Goal: Task Accomplishment & Management: Use online tool/utility

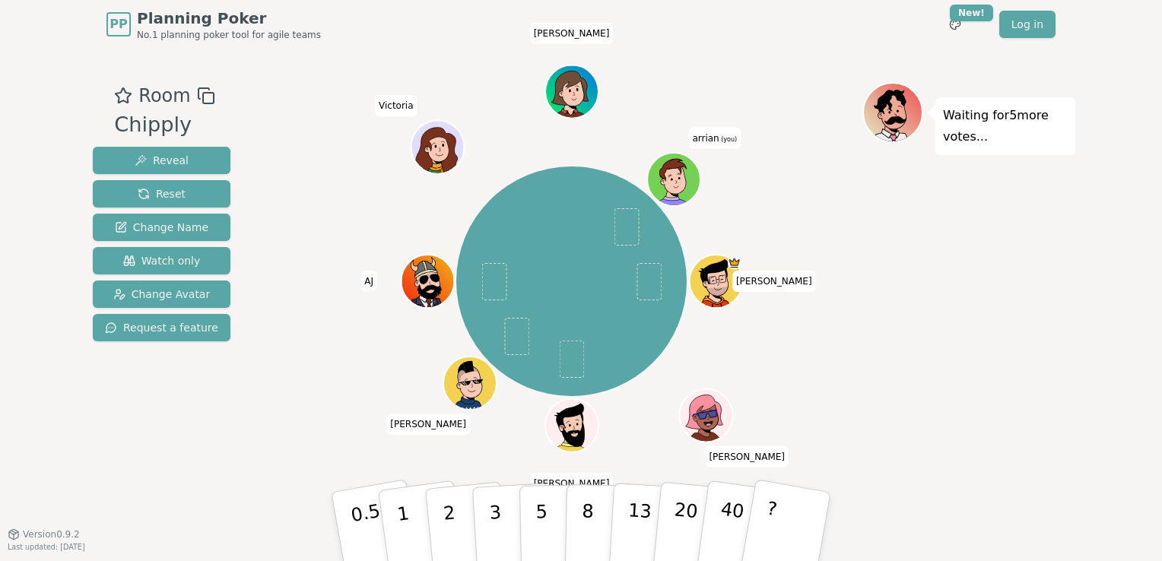
click at [839, 342] on div "[PERSON_NAME] [PERSON_NAME] [PERSON_NAME] [PERSON_NAME] AJ [PERSON_NAME] [PERSO…" at bounding box center [572, 281] width 582 height 344
click at [461, 512] on button "2" at bounding box center [466, 527] width 87 height 121
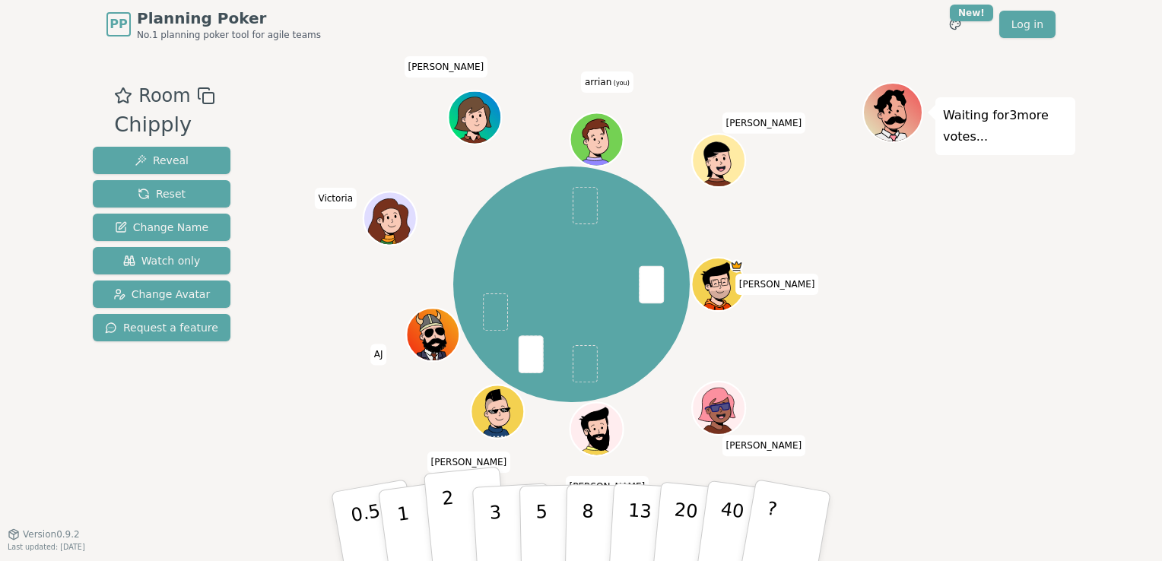
click at [450, 507] on p "2" at bounding box center [451, 528] width 20 height 83
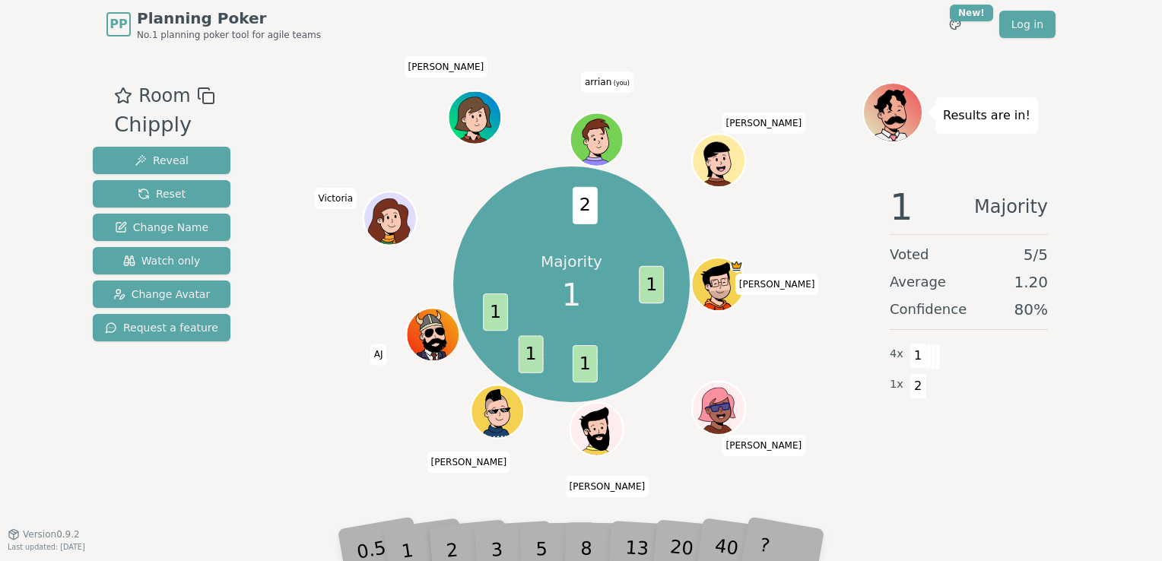
click at [374, 472] on div "Majority 1 1 1 1 1 2 [PERSON_NAME] [PERSON_NAME] [PERSON_NAME] [PERSON_NAME] AJ…" at bounding box center [572, 291] width 582 height 418
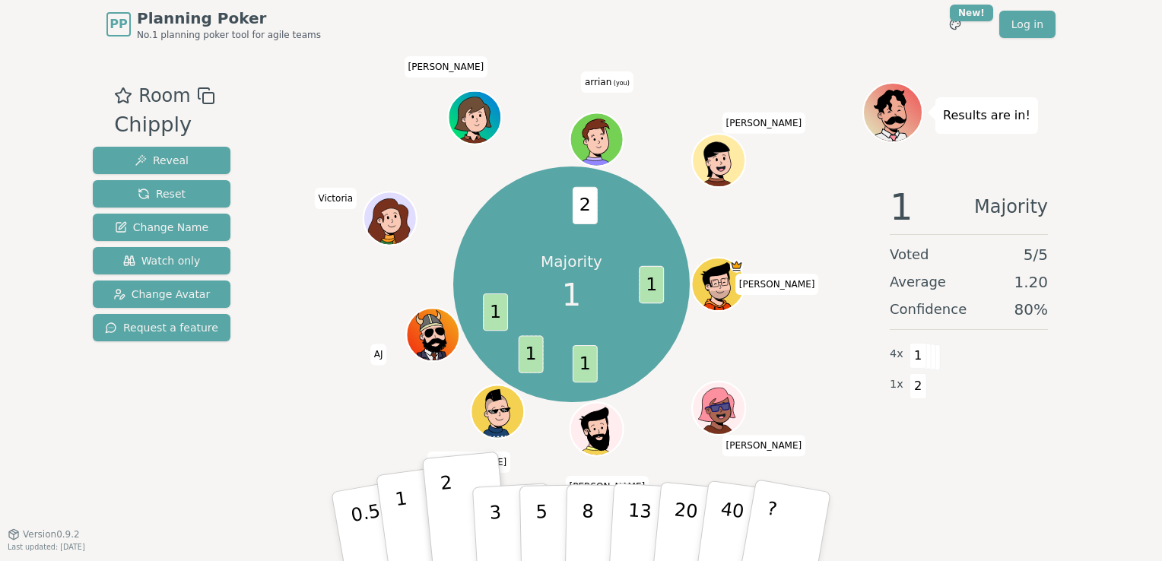
click at [417, 527] on button "1" at bounding box center [421, 526] width 90 height 123
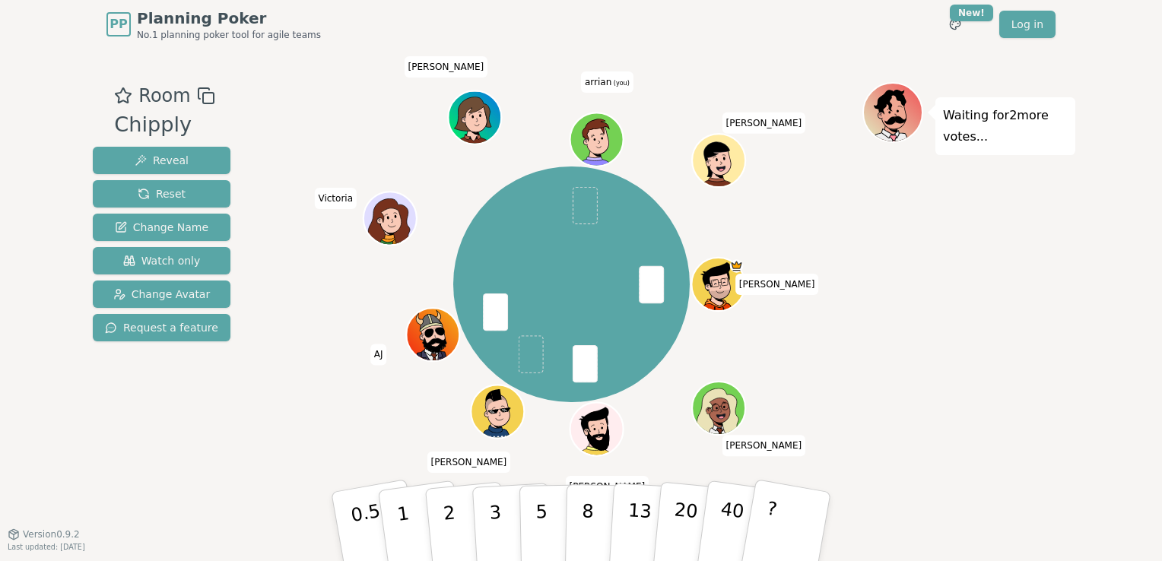
click at [278, 428] on div "Room Chipply Reveal Reset Change Name Watch only Change Avatar Request a featur…" at bounding box center [581, 291] width 988 height 418
click at [445, 528] on p "2" at bounding box center [451, 528] width 20 height 83
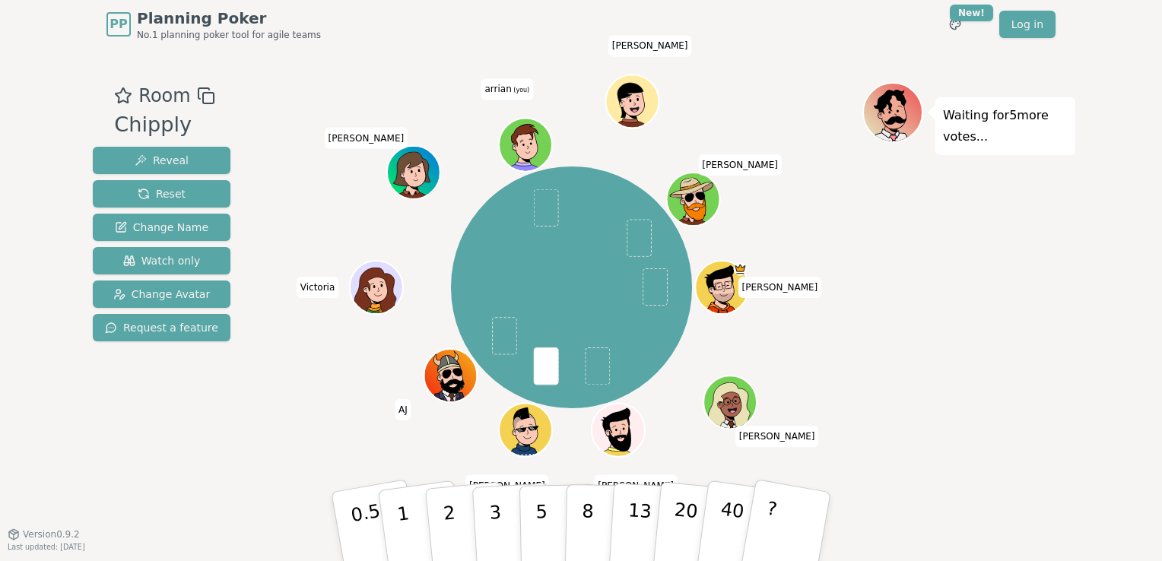
click at [328, 379] on div "[PERSON_NAME] [PERSON_NAME] [PERSON_NAME] [PERSON_NAME] AJ [PERSON_NAME] [PERSO…" at bounding box center [572, 287] width 582 height 356
click at [484, 512] on button "3" at bounding box center [512, 527] width 83 height 119
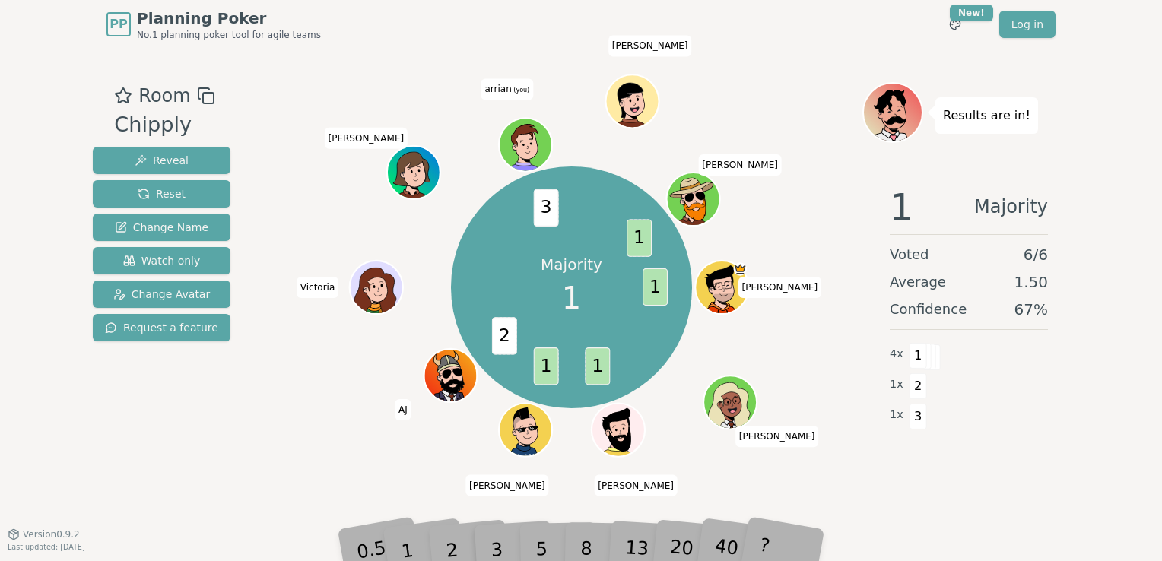
click at [379, 452] on div "Majority 1 1 1 1 2 3 1 [PERSON_NAME] [PERSON_NAME] [PERSON_NAME] [PERSON_NAME] …" at bounding box center [572, 287] width 582 height 356
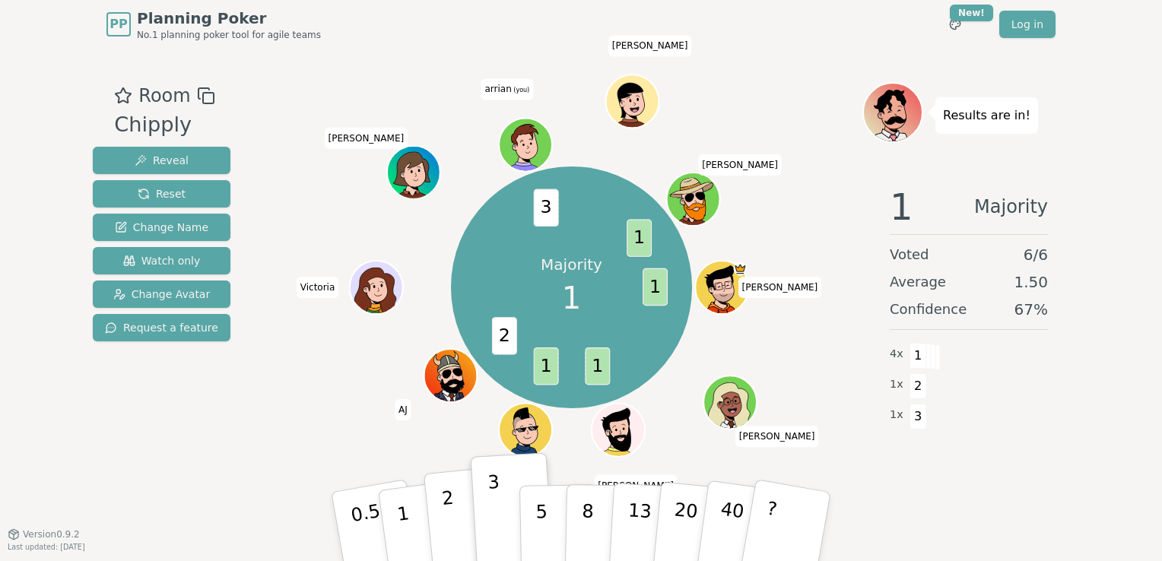
click at [445, 515] on p "2" at bounding box center [451, 528] width 20 height 83
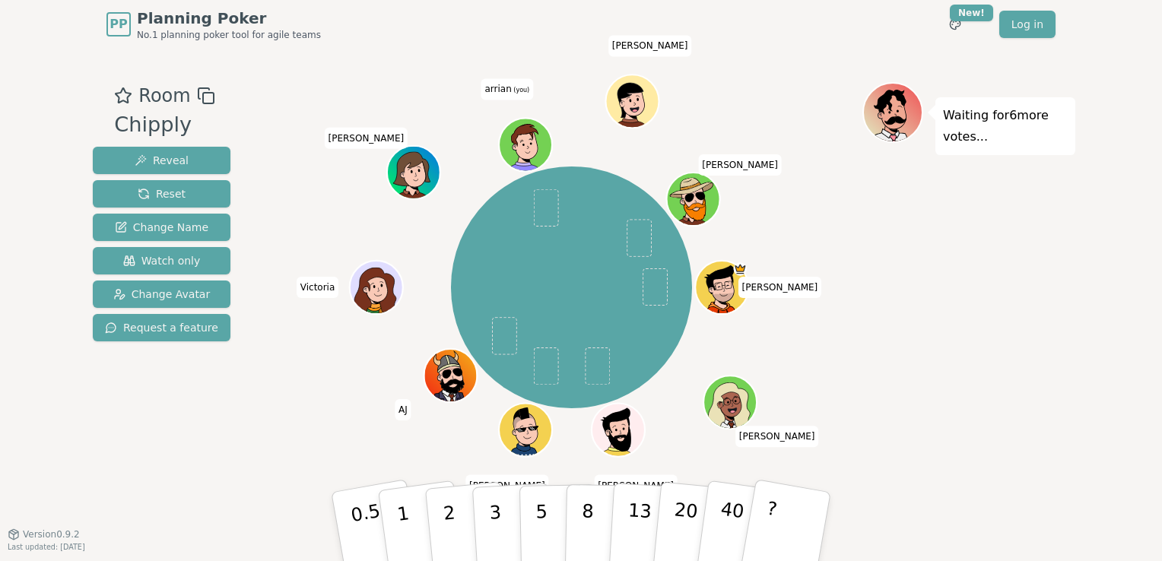
click at [939, 275] on div "Waiting for 6 more votes..." at bounding box center [968, 291] width 213 height 418
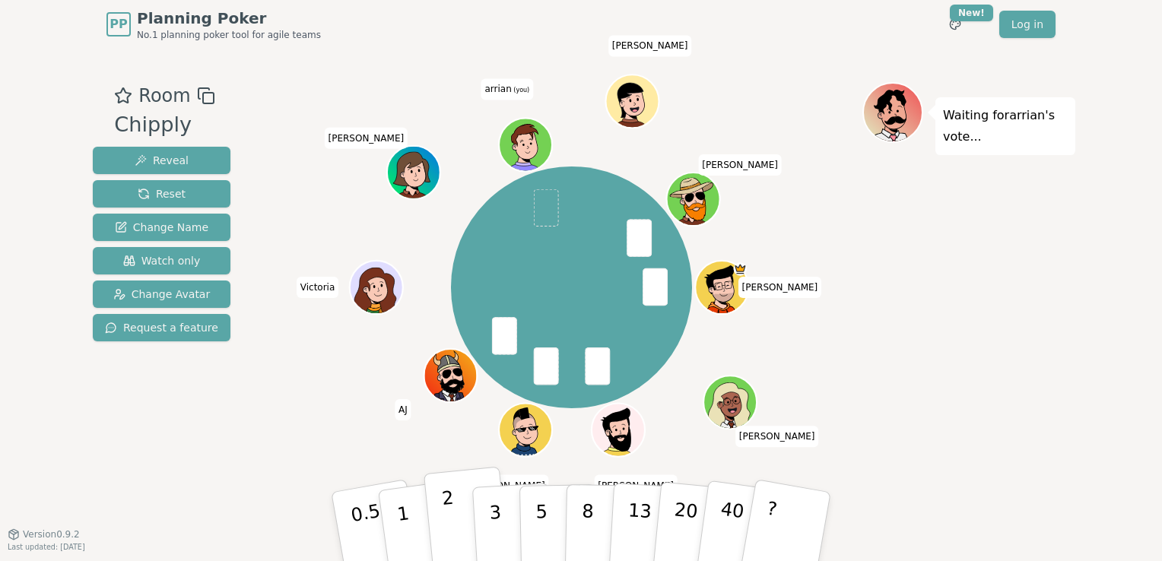
click at [456, 518] on button "2" at bounding box center [466, 527] width 87 height 121
click at [454, 524] on button "2" at bounding box center [466, 527] width 87 height 121
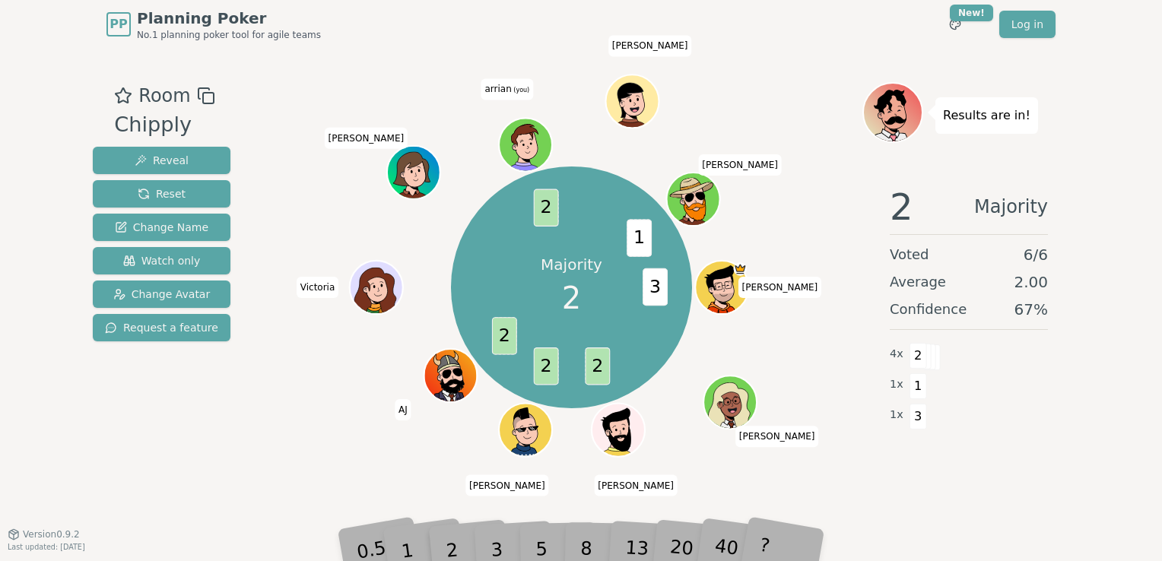
click at [1134, 138] on div "PP Planning Poker No.1 planning poker tool for agile teams Toggle theme New! Lo…" at bounding box center [581, 280] width 1162 height 561
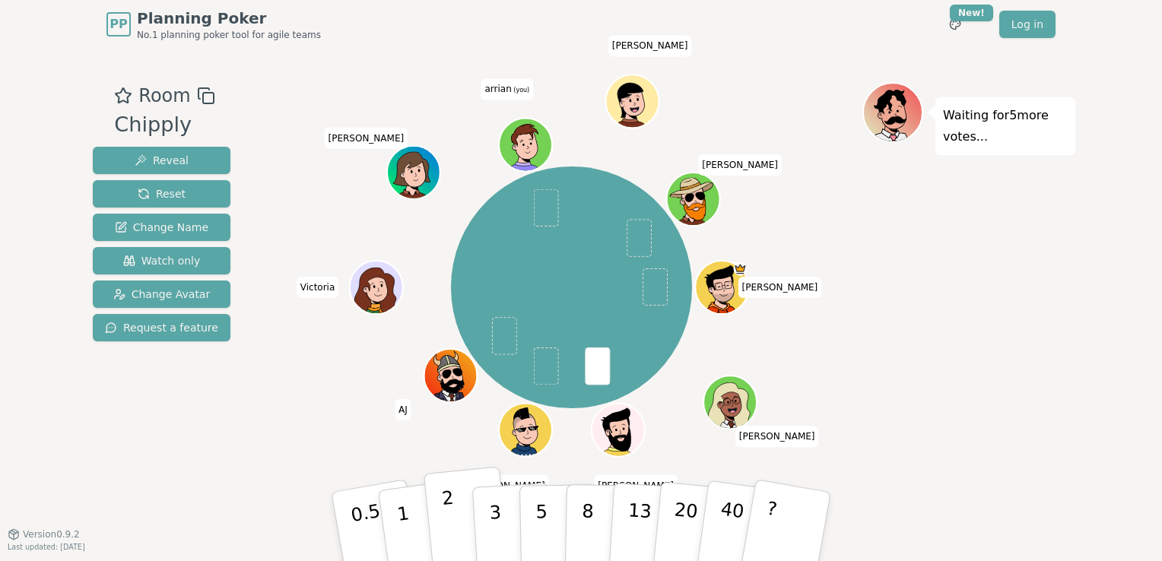
click at [447, 523] on p "2" at bounding box center [451, 528] width 20 height 83
click at [300, 342] on div "[PERSON_NAME] [PERSON_NAME] [PERSON_NAME] [PERSON_NAME] AJ [PERSON_NAME] [PERSO…" at bounding box center [572, 287] width 582 height 356
click at [902, 335] on div "Waiting for 2 more votes..." at bounding box center [968, 291] width 213 height 418
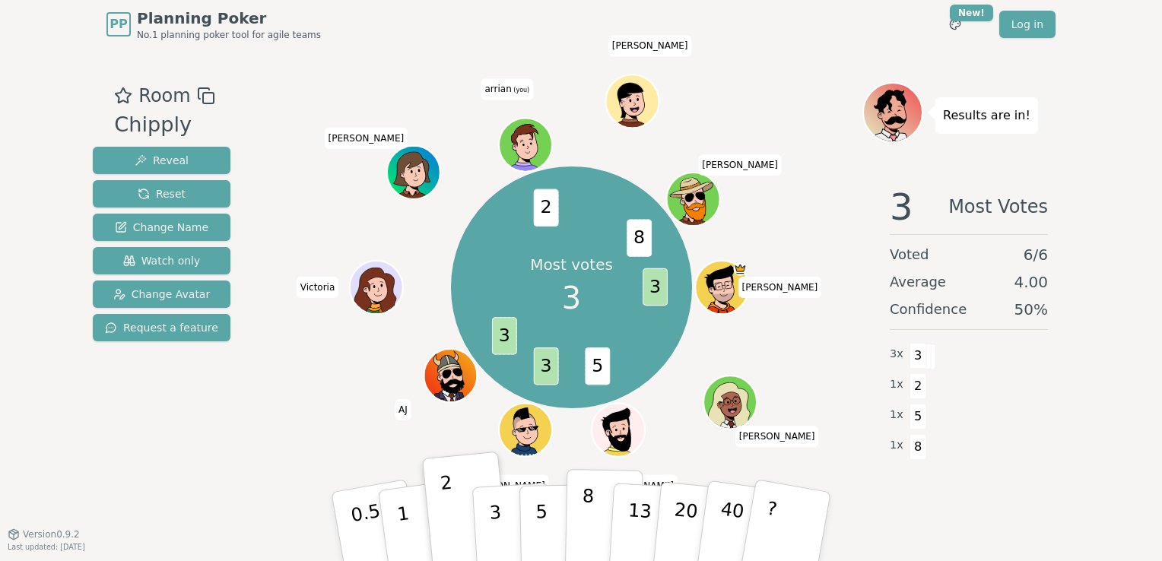
click at [582, 530] on p "8" at bounding box center [587, 526] width 13 height 82
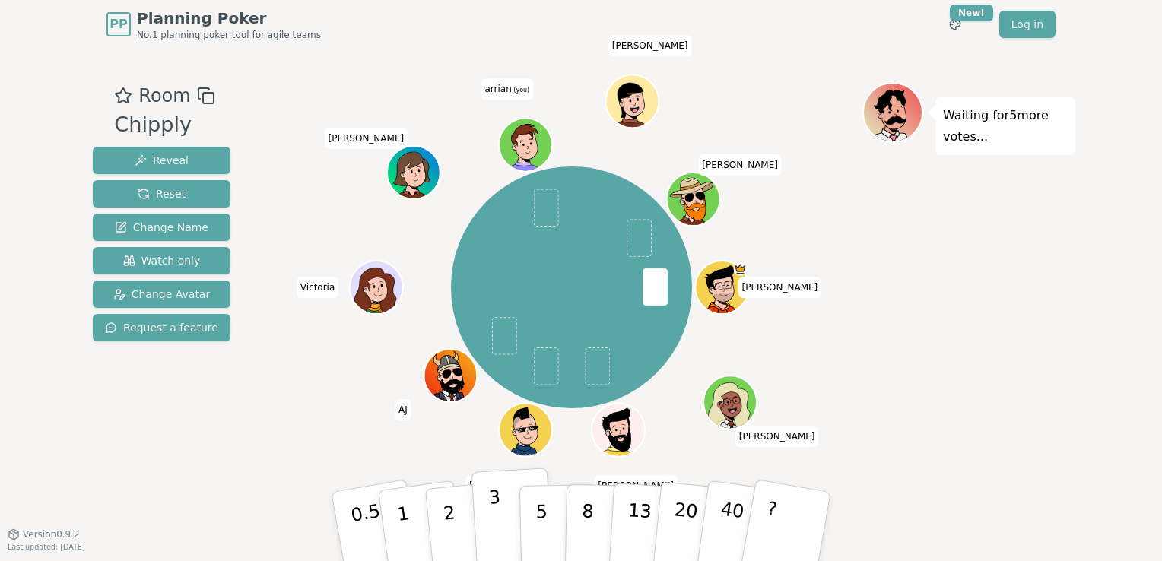
click at [495, 524] on p "3" at bounding box center [496, 528] width 17 height 83
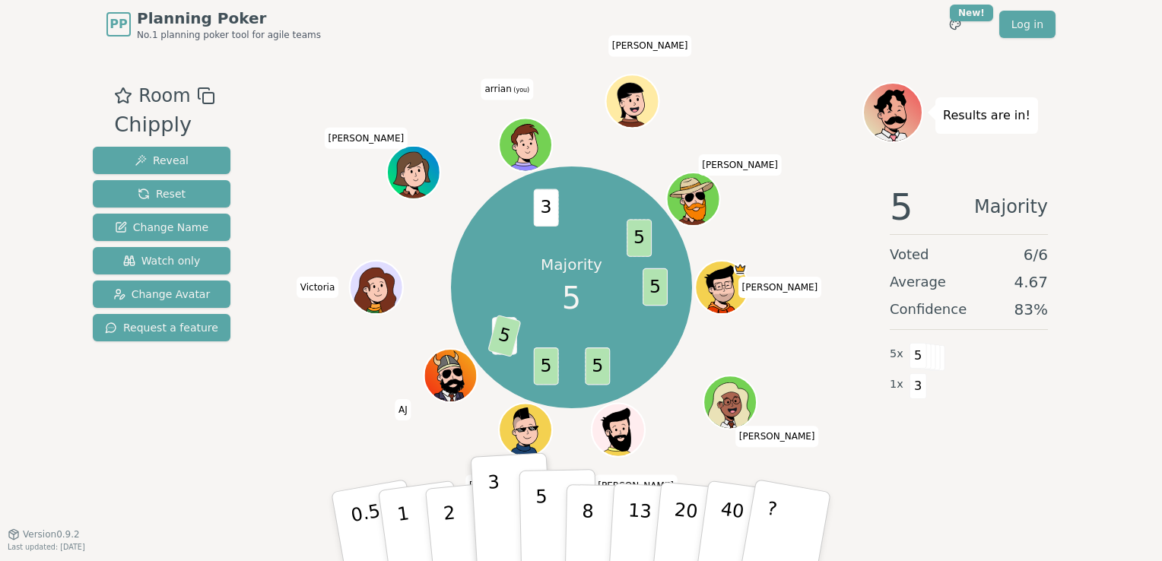
click at [544, 535] on p "5" at bounding box center [541, 527] width 13 height 82
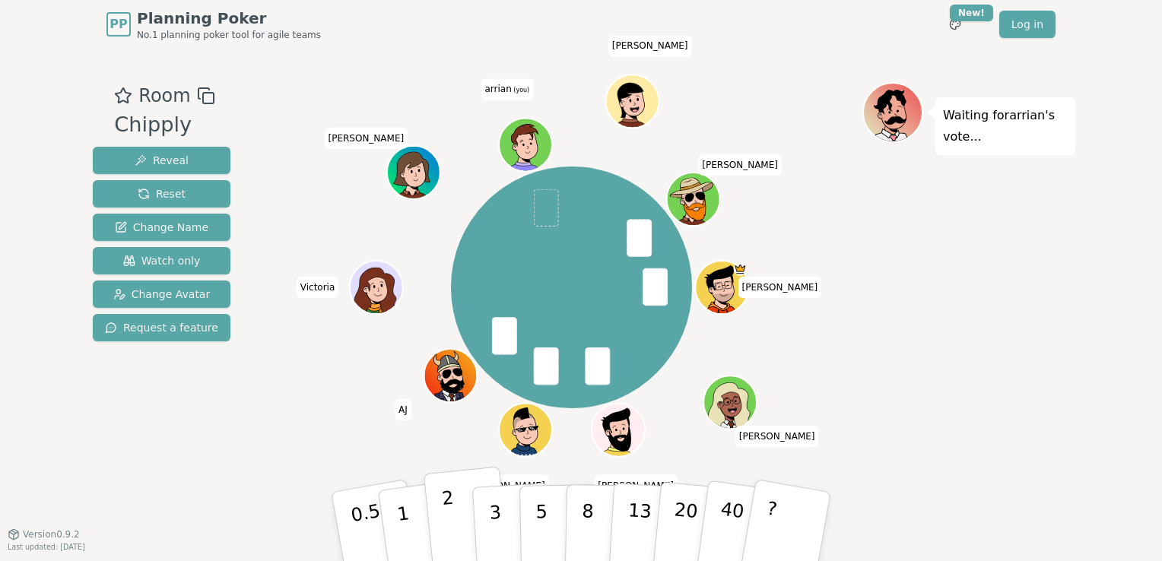
click at [445, 522] on p "2" at bounding box center [451, 528] width 20 height 83
click at [492, 525] on p "3" at bounding box center [496, 528] width 17 height 83
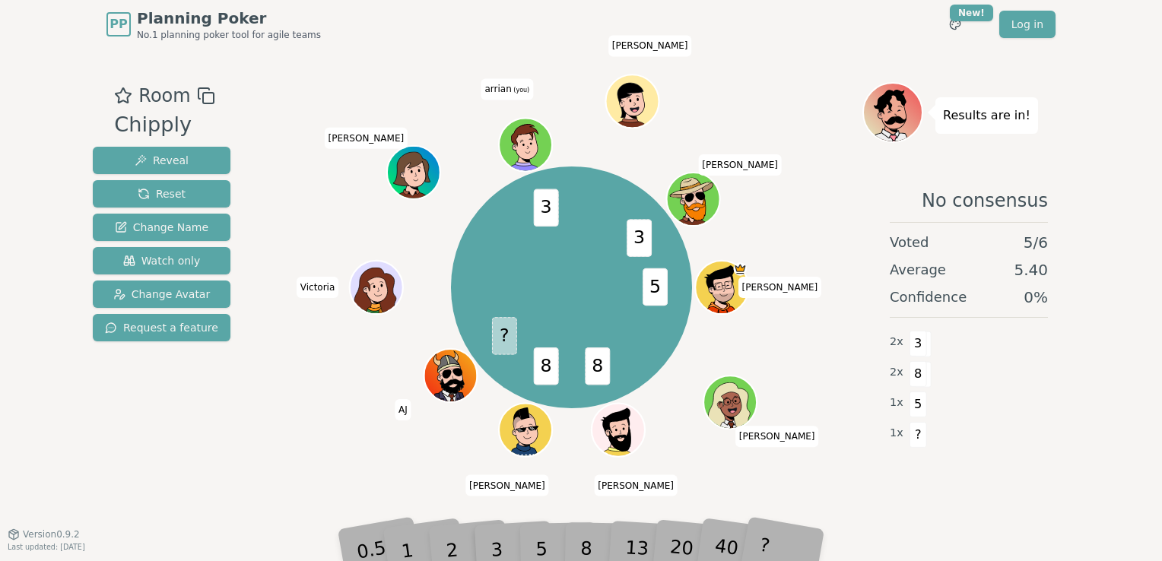
click at [300, 439] on div "5 8 8 ? 3 3 [PERSON_NAME] [PERSON_NAME] [PERSON_NAME] [PERSON_NAME] AJ [PERSON_…" at bounding box center [572, 287] width 582 height 356
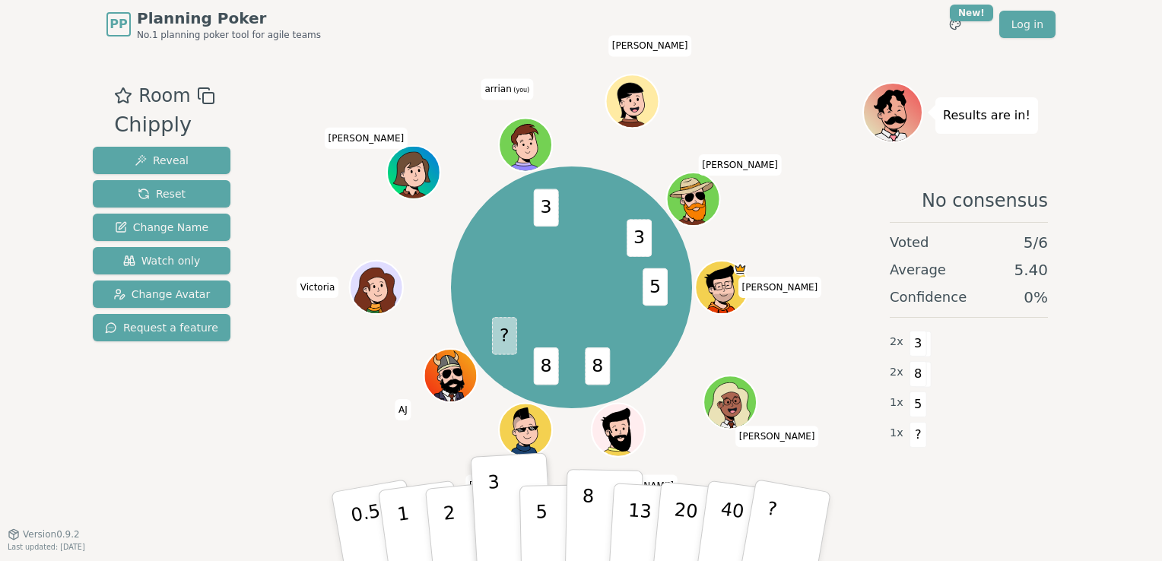
click at [595, 527] on button "8" at bounding box center [604, 527] width 78 height 116
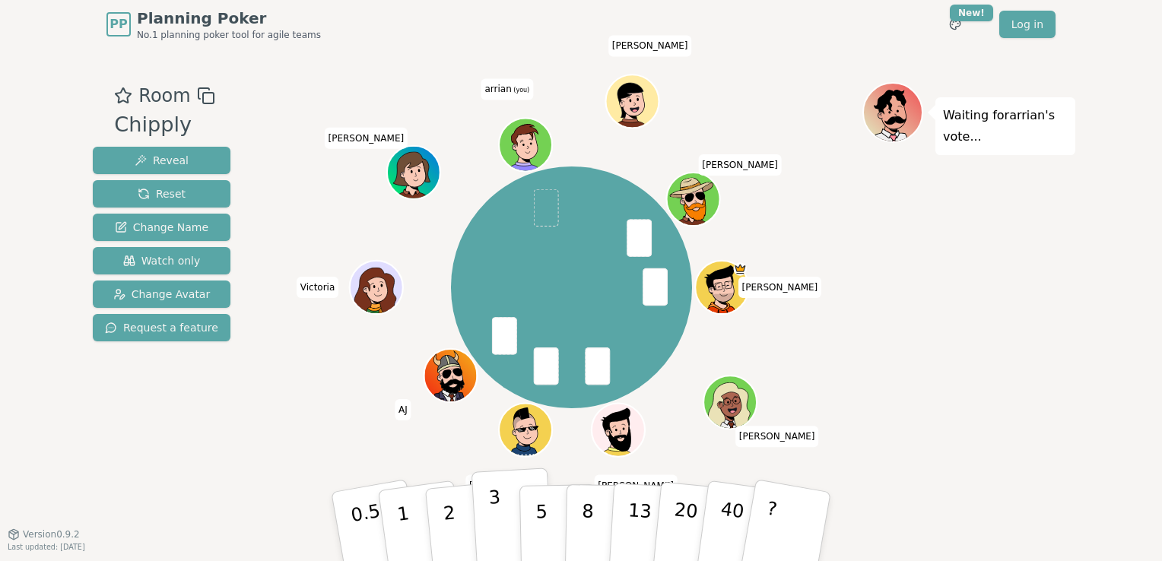
click at [509, 511] on button "3" at bounding box center [512, 527] width 83 height 119
click at [466, 509] on button "2" at bounding box center [466, 527] width 87 height 121
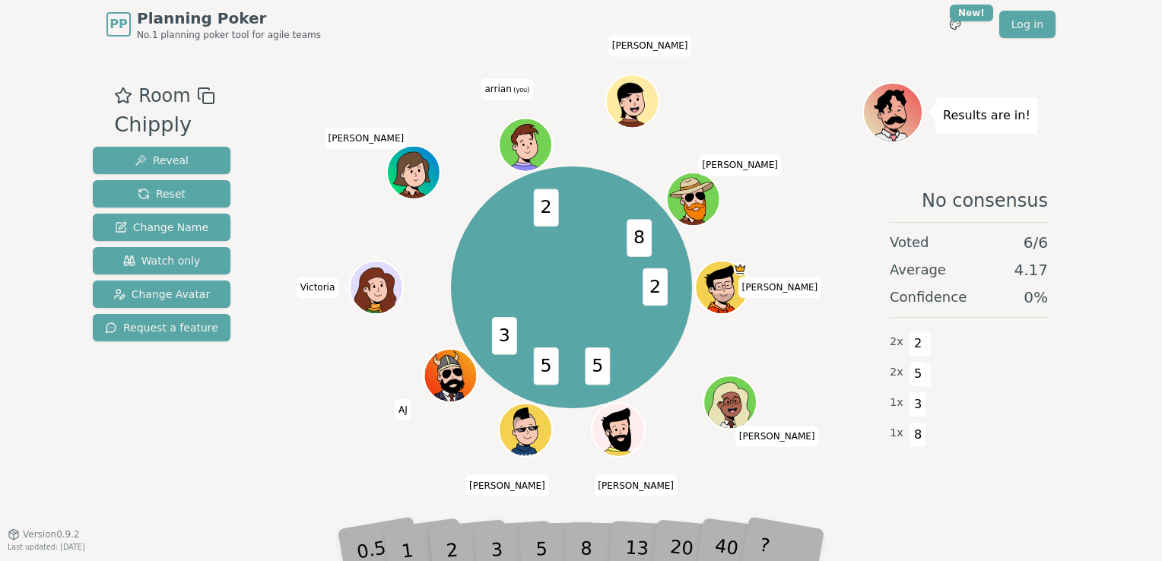
click at [542, 547] on div "5" at bounding box center [557, 526] width 46 height 54
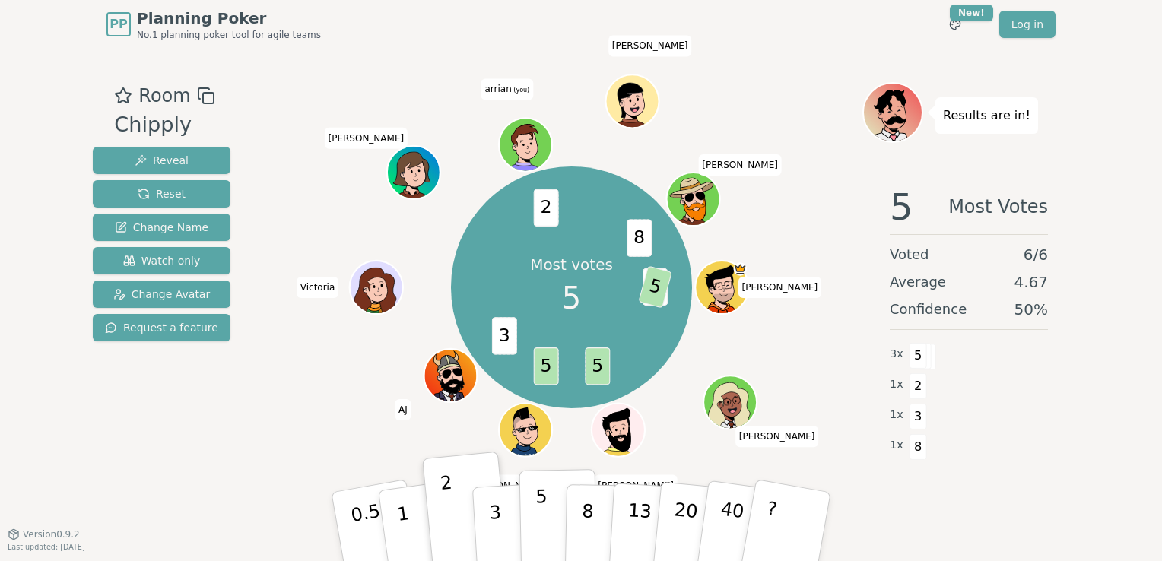
click at [551, 510] on button "5" at bounding box center [558, 527] width 78 height 116
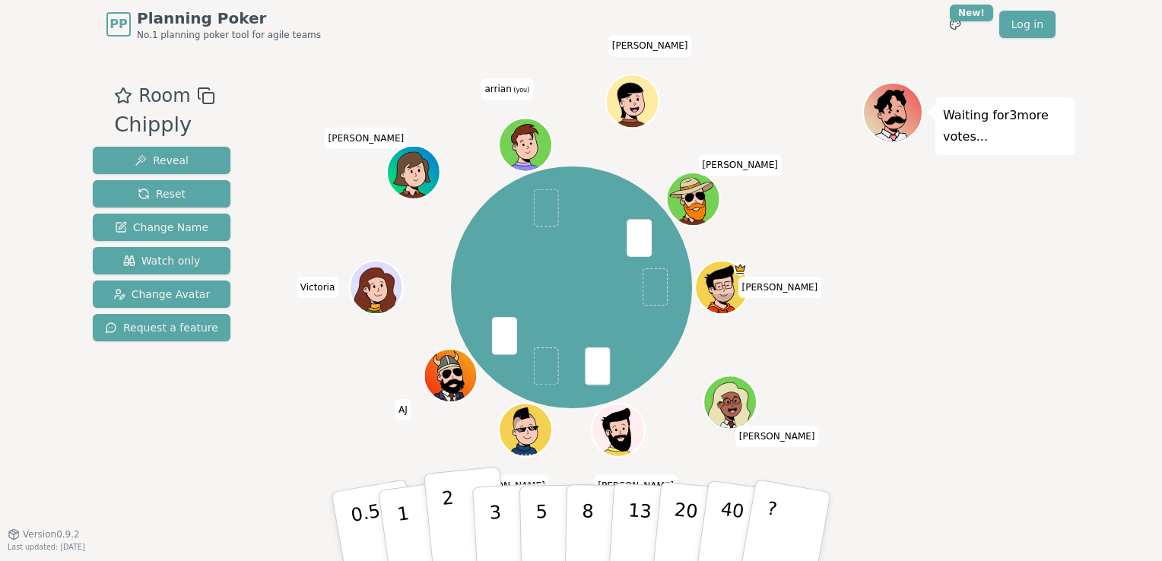
click at [456, 522] on button "2" at bounding box center [466, 527] width 87 height 121
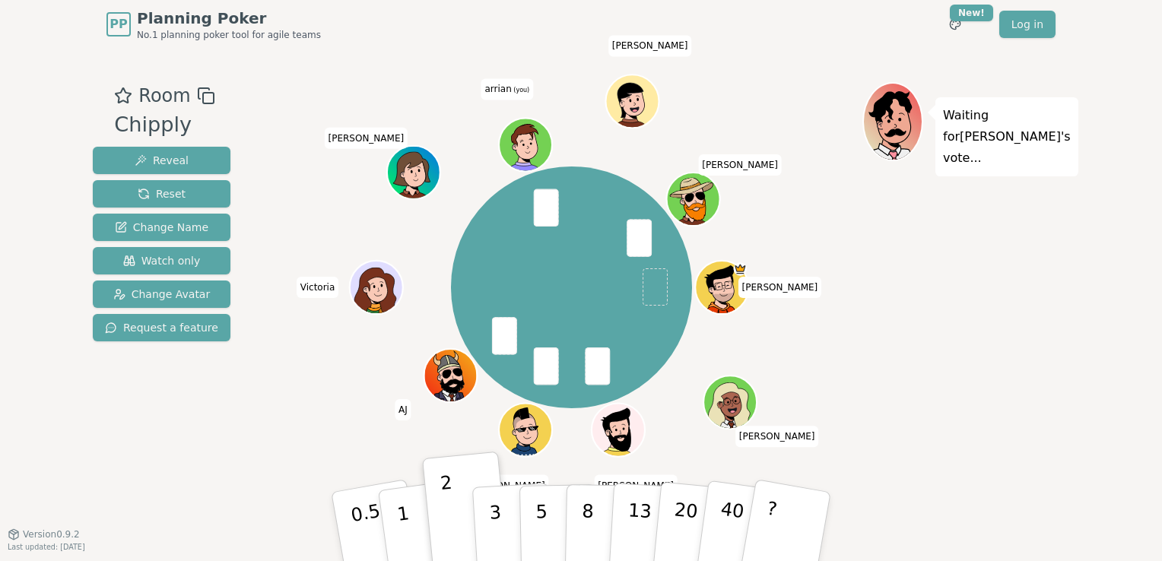
click at [349, 393] on div "[PERSON_NAME] [PERSON_NAME] [PERSON_NAME] [PERSON_NAME] AJ [PERSON_NAME] [PERSO…" at bounding box center [572, 287] width 582 height 356
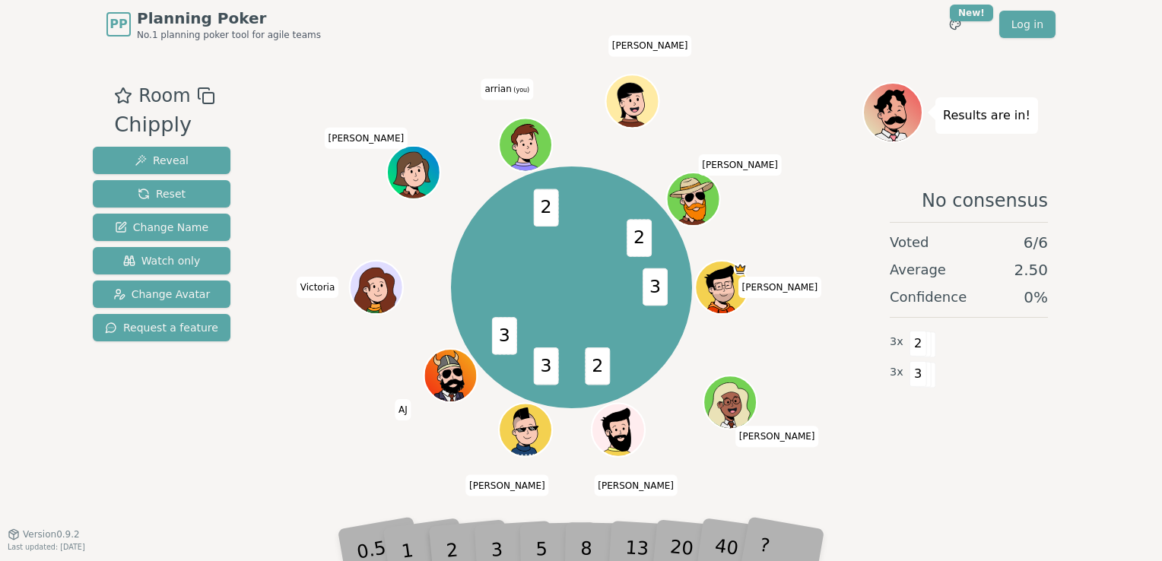
click at [260, 480] on div "Room Chipply Reveal Reset Change Name Watch only Change Avatar Request a featur…" at bounding box center [581, 291] width 988 height 418
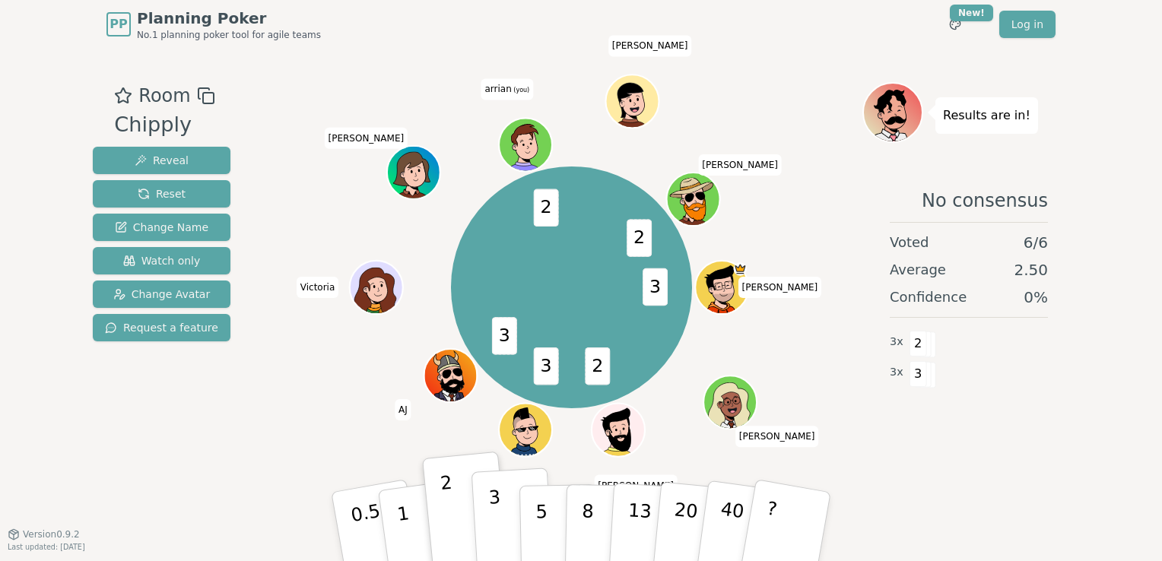
click at [506, 522] on button "3" at bounding box center [512, 527] width 83 height 119
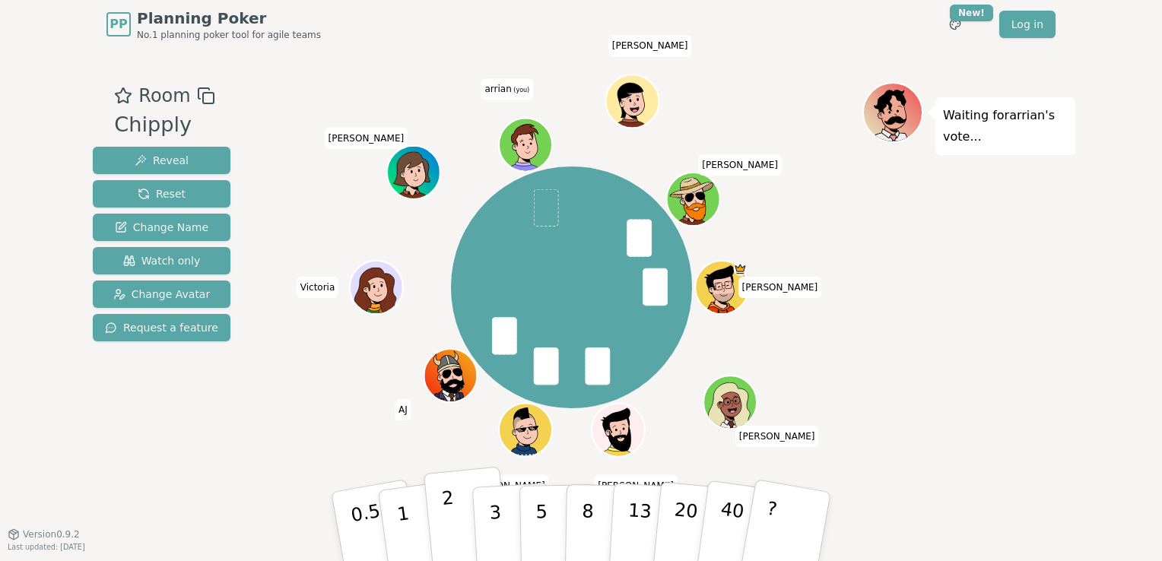
click at [469, 518] on button "2" at bounding box center [466, 527] width 87 height 121
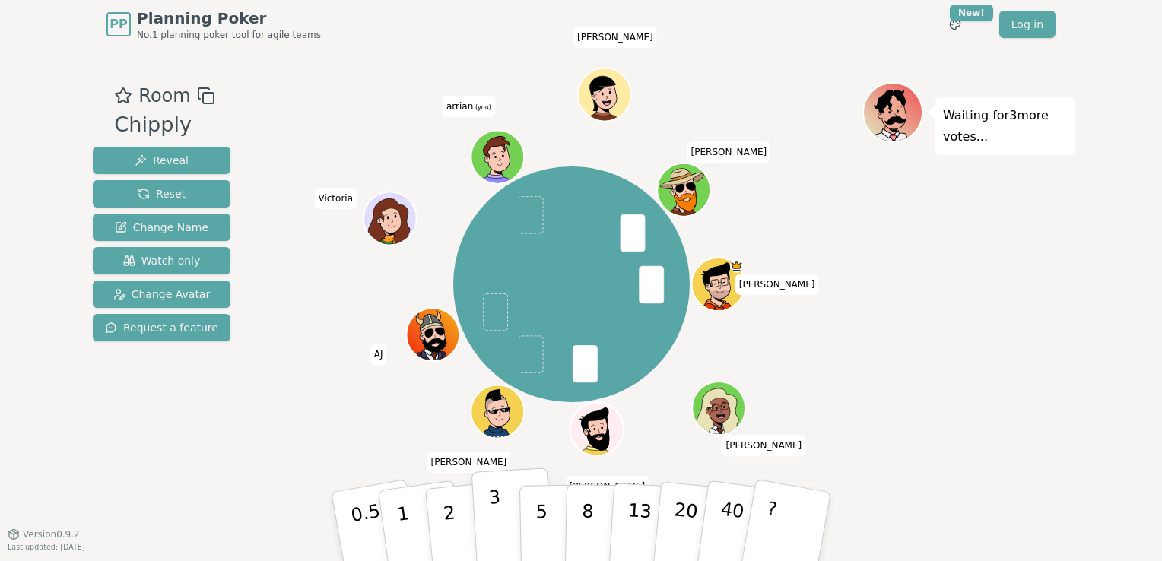
click at [501, 507] on button "3" at bounding box center [512, 527] width 83 height 119
click at [310, 414] on div "[PERSON_NAME] [PERSON_NAME] [PERSON_NAME] [PERSON_NAME] [PERSON_NAME] [PERSON_N…" at bounding box center [572, 284] width 582 height 350
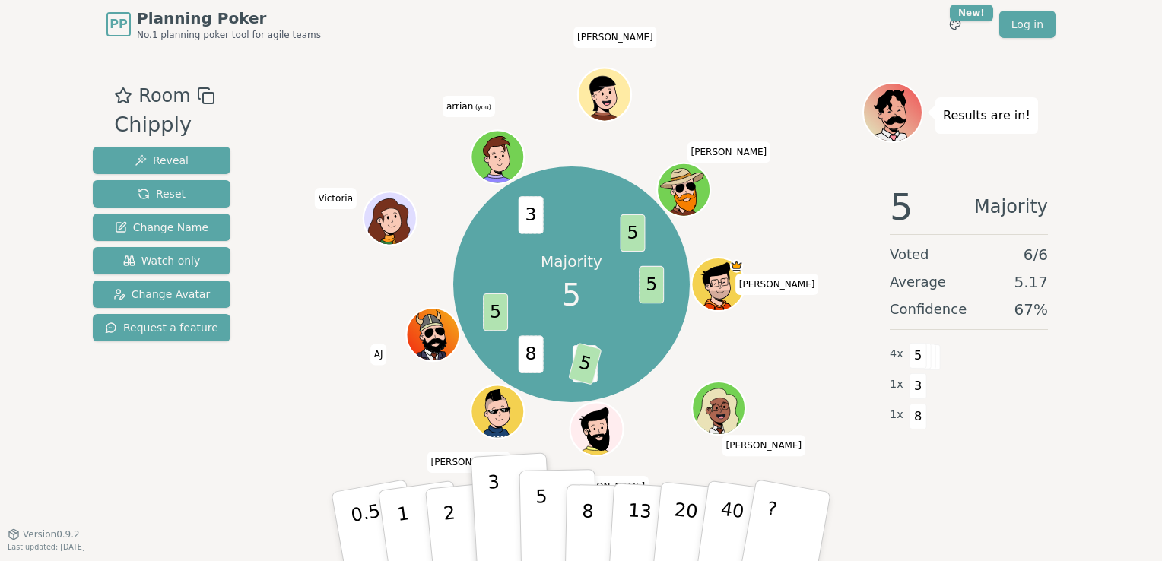
click at [552, 518] on button "5" at bounding box center [558, 527] width 78 height 116
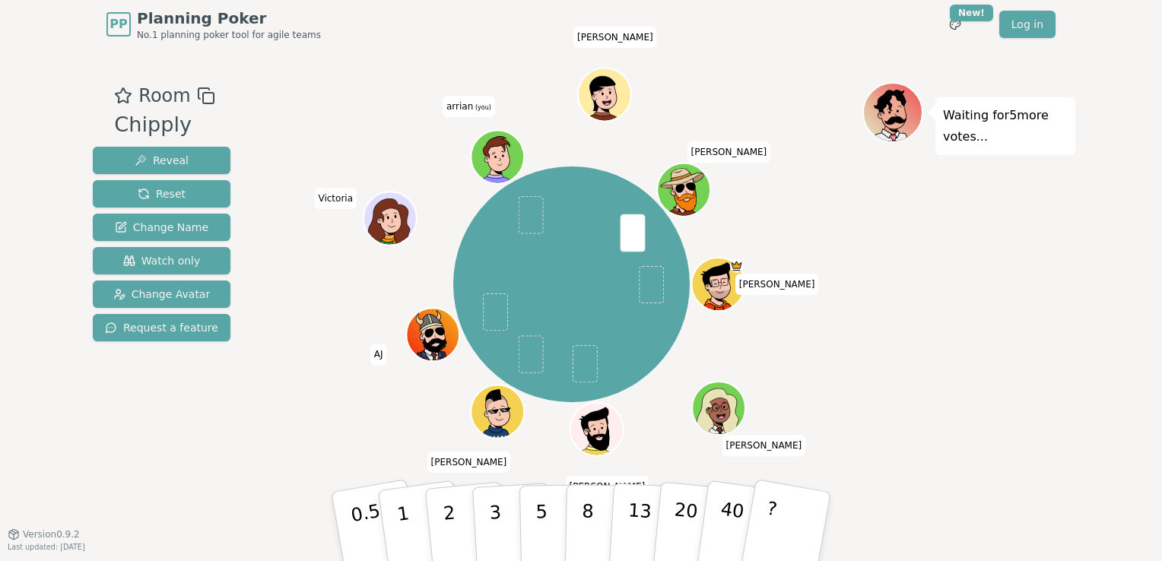
click at [353, 409] on div "[PERSON_NAME] [PERSON_NAME] [PERSON_NAME] [PERSON_NAME] [PERSON_NAME] [PERSON_N…" at bounding box center [572, 284] width 582 height 350
click at [503, 501] on button "3" at bounding box center [512, 527] width 83 height 119
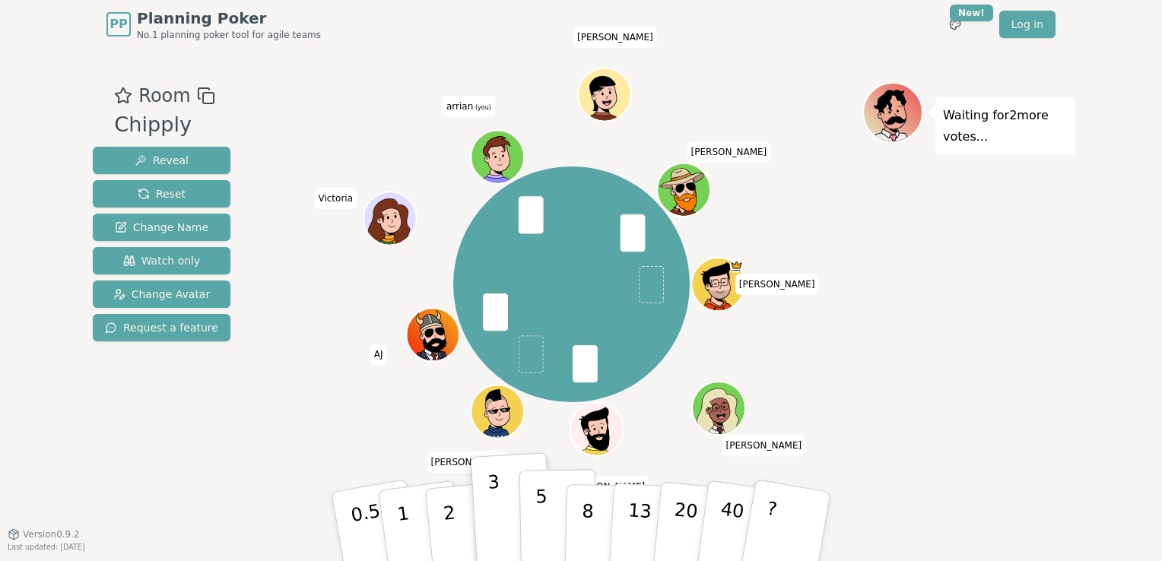
click at [553, 521] on button "5" at bounding box center [558, 527] width 78 height 116
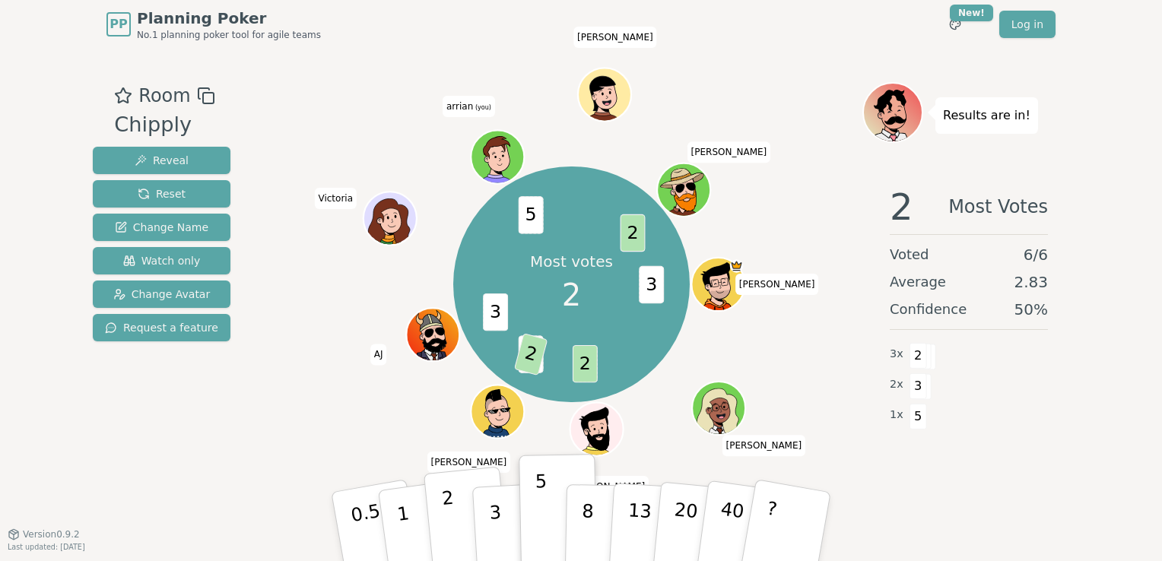
click at [461, 528] on button "2" at bounding box center [466, 527] width 87 height 121
